Goal: Information Seeking & Learning: Check status

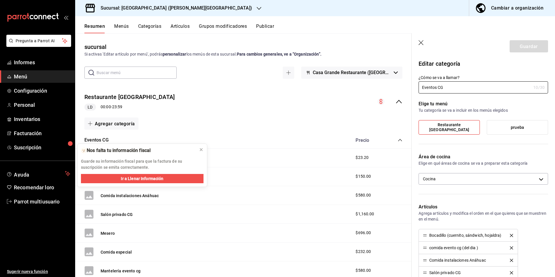
click at [169, 9] on font "Sucursal: [GEOGRAPHIC_DATA] ([PERSON_NAME][GEOGRAPHIC_DATA])" at bounding box center [176, 7] width 151 height 5
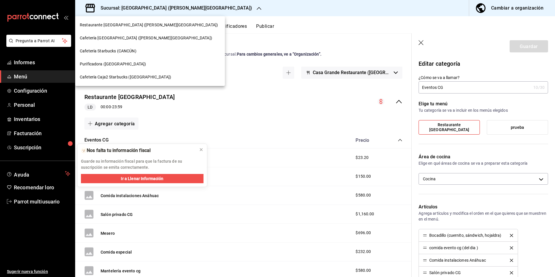
click at [116, 51] on font "Cafetería Starbucks (CANCÚN)" at bounding box center [108, 51] width 57 height 5
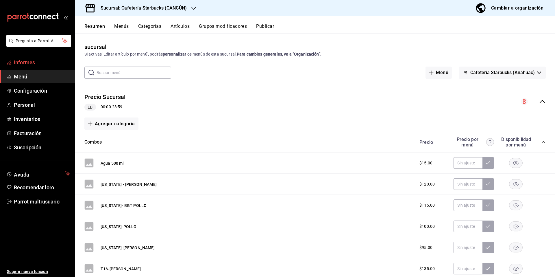
click at [30, 67] on link "Informes" at bounding box center [37, 62] width 75 height 12
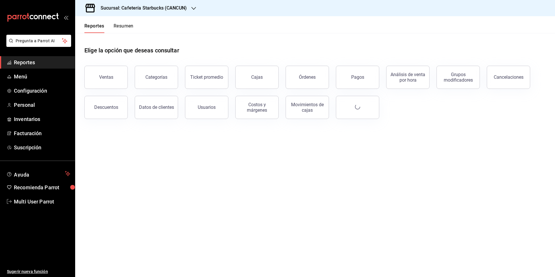
click at [116, 79] on button "Ventas" at bounding box center [105, 77] width 43 height 23
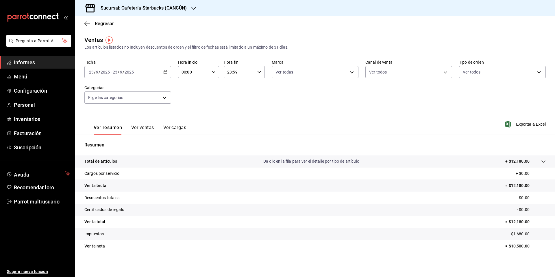
click at [145, 125] on font "Ver ventas" at bounding box center [142, 127] width 23 height 5
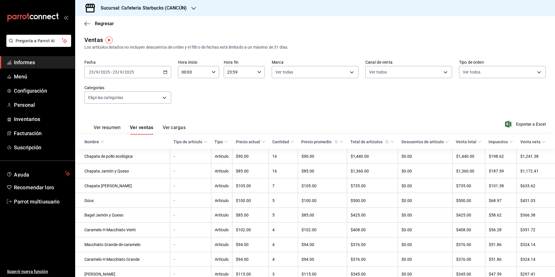
click at [114, 128] on font "Ver resumen" at bounding box center [107, 127] width 27 height 5
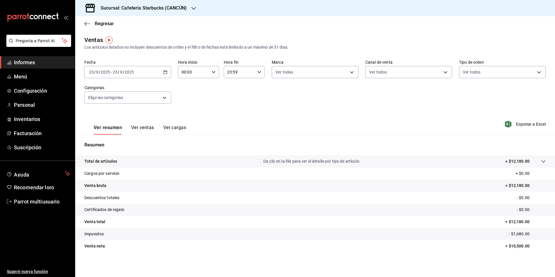
click at [165, 130] on font "Ver cargas" at bounding box center [174, 127] width 23 height 5
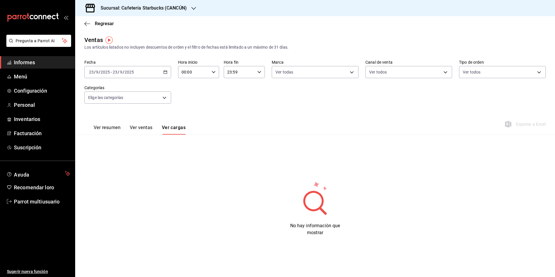
click at [91, 27] on div "Regresar" at bounding box center [315, 23] width 480 height 15
click at [86, 25] on icon "button" at bounding box center [85, 23] width 2 height 4
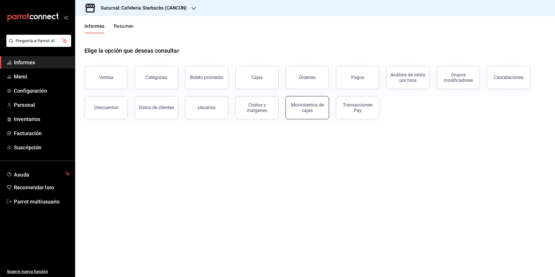
click at [312, 116] on button "Movimientos de cajas" at bounding box center [307, 107] width 43 height 23
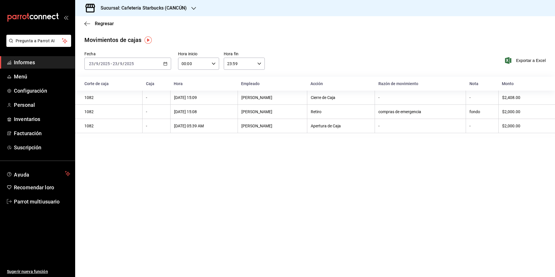
click at [164, 64] on \(Stroke\) "button" at bounding box center [165, 63] width 3 height 3
click at [107, 110] on span "Semana actual" at bounding box center [111, 107] width 45 height 6
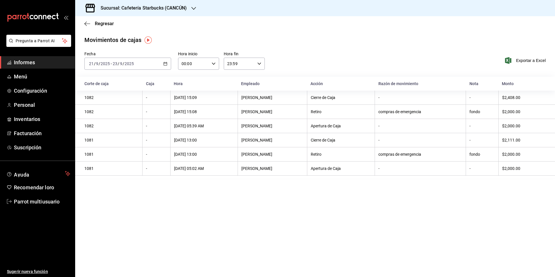
click at [164, 64] on icon "button" at bounding box center [165, 64] width 4 height 4
click at [121, 124] on li "Mes actual" at bounding box center [112, 120] width 54 height 13
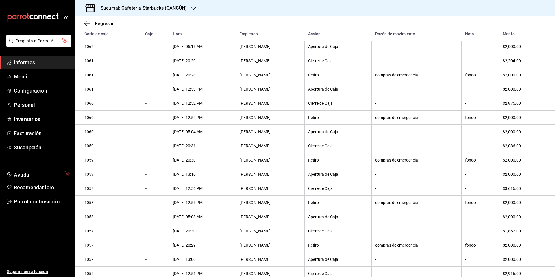
scroll to position [810, 0]
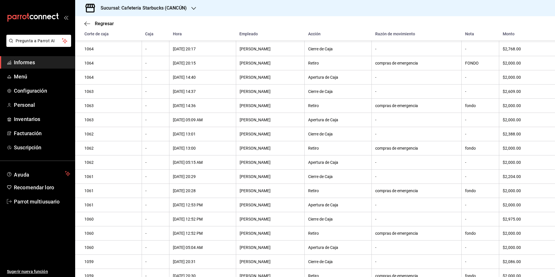
click at [192, 6] on icon "button" at bounding box center [193, 8] width 5 height 5
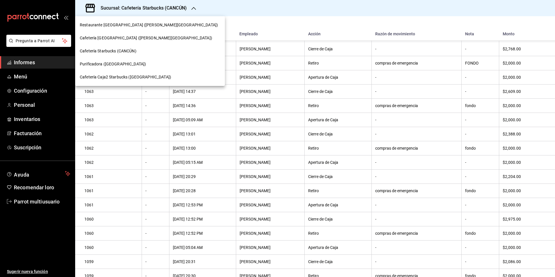
click at [122, 78] on font "Cafetería Caja2 Starbucks ([GEOGRAPHIC_DATA])" at bounding box center [125, 77] width 91 height 5
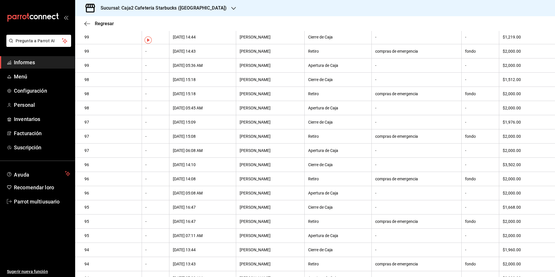
scroll to position [0, 0]
